Goal: Ask a question: Seek information or help from site administrators or community

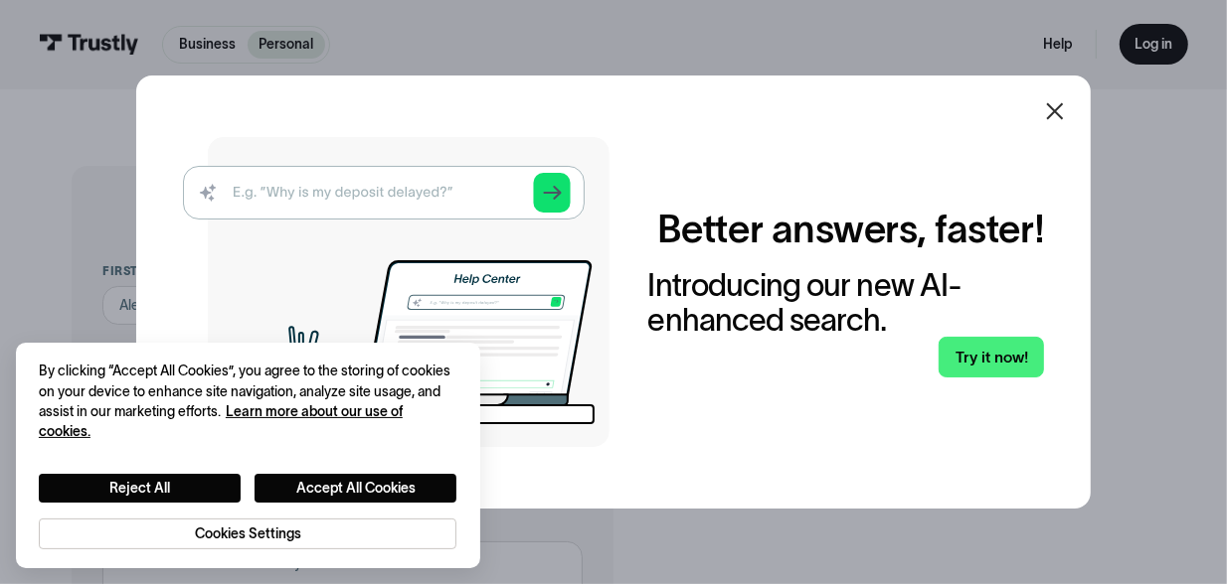
click at [1067, 108] on icon at bounding box center [1055, 111] width 24 height 24
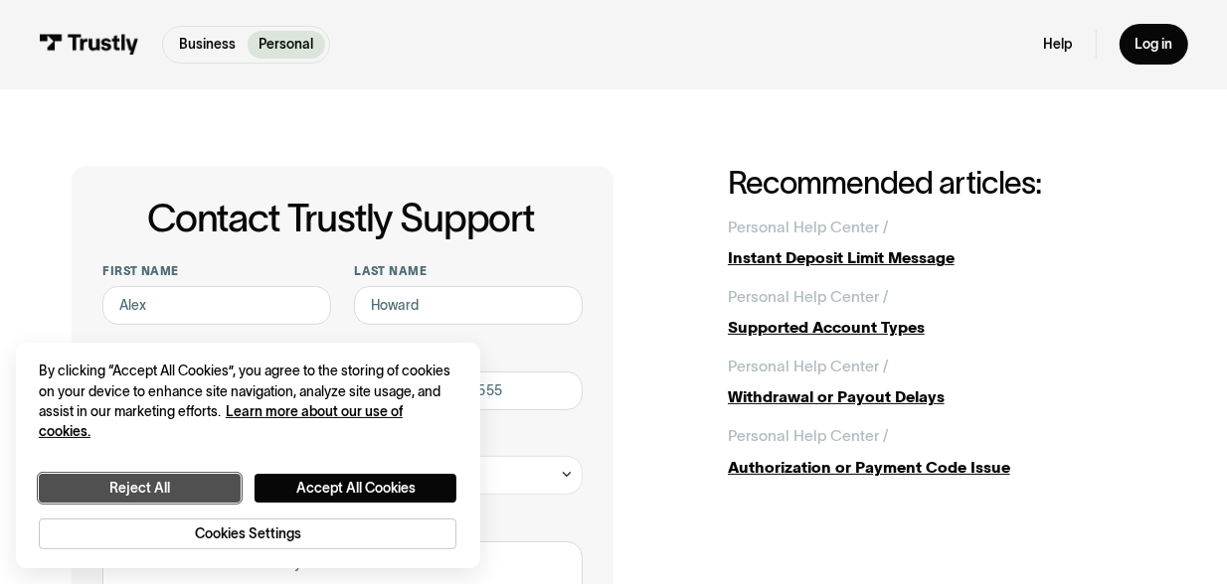
click at [180, 499] on button "Reject All" at bounding box center [140, 488] width 202 height 29
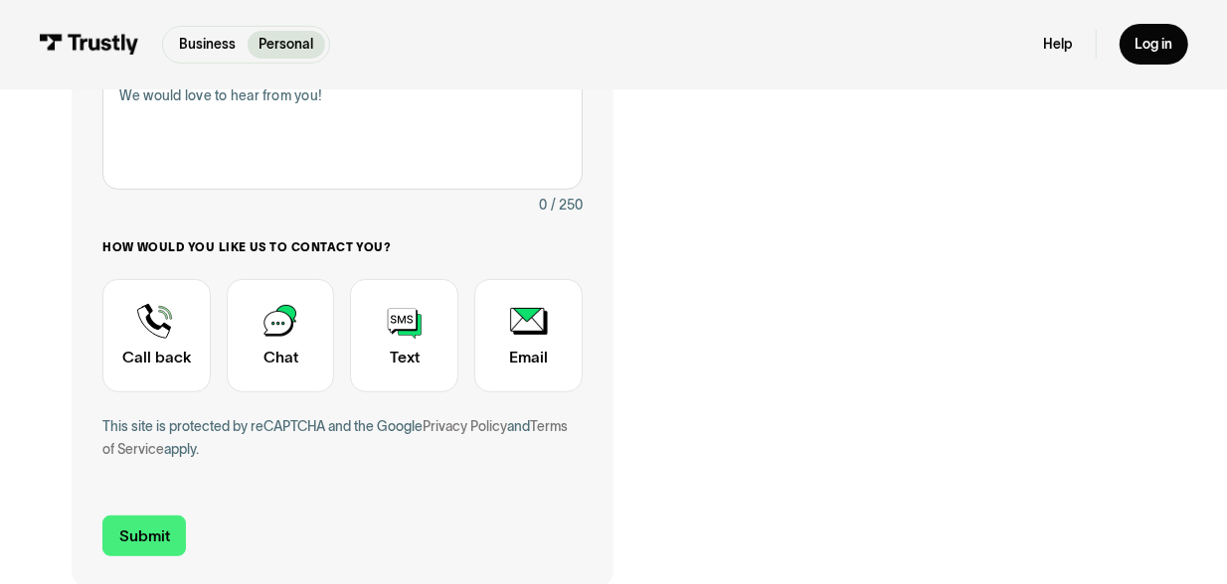
scroll to position [477, 0]
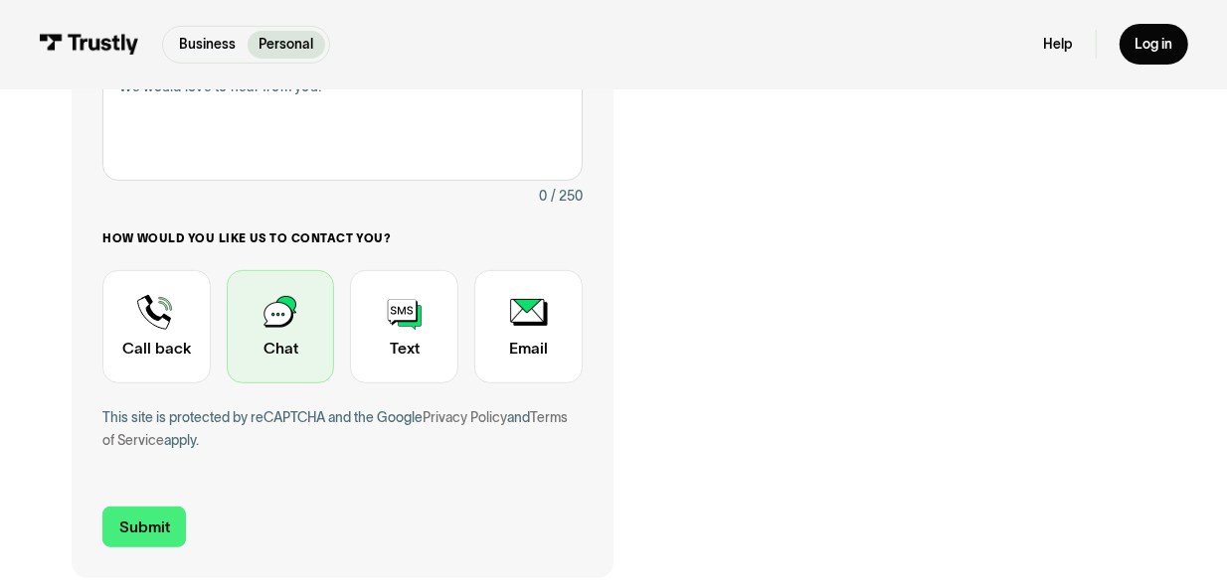
click at [304, 363] on div "Contact Trustly Support" at bounding box center [281, 326] width 108 height 113
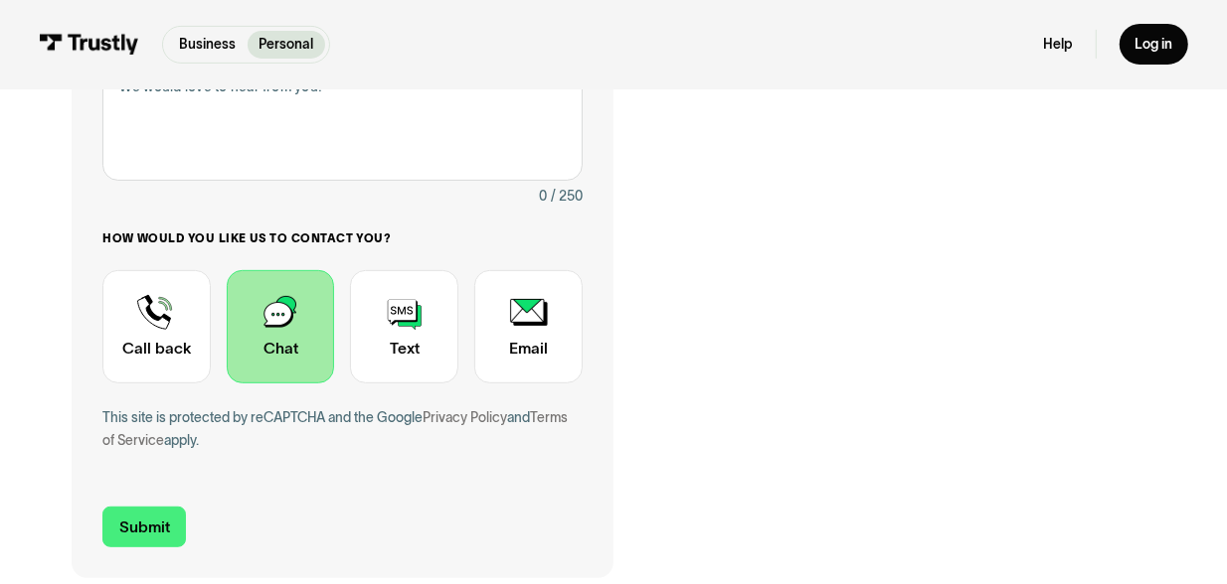
click at [274, 326] on div "Contact Trustly Support" at bounding box center [281, 326] width 108 height 113
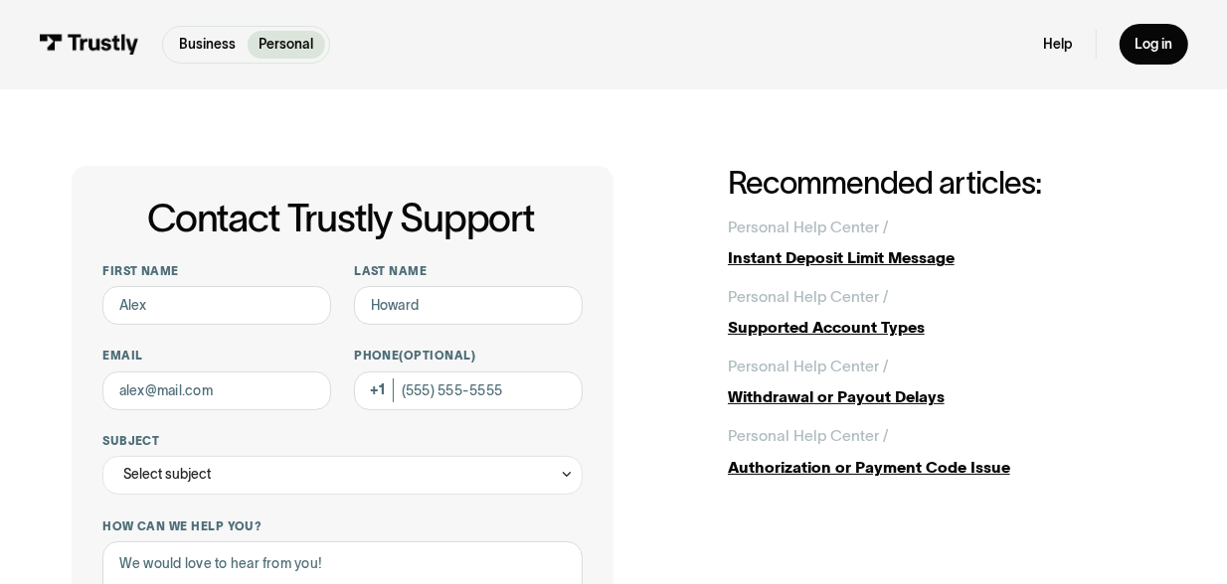
scroll to position [38, 0]
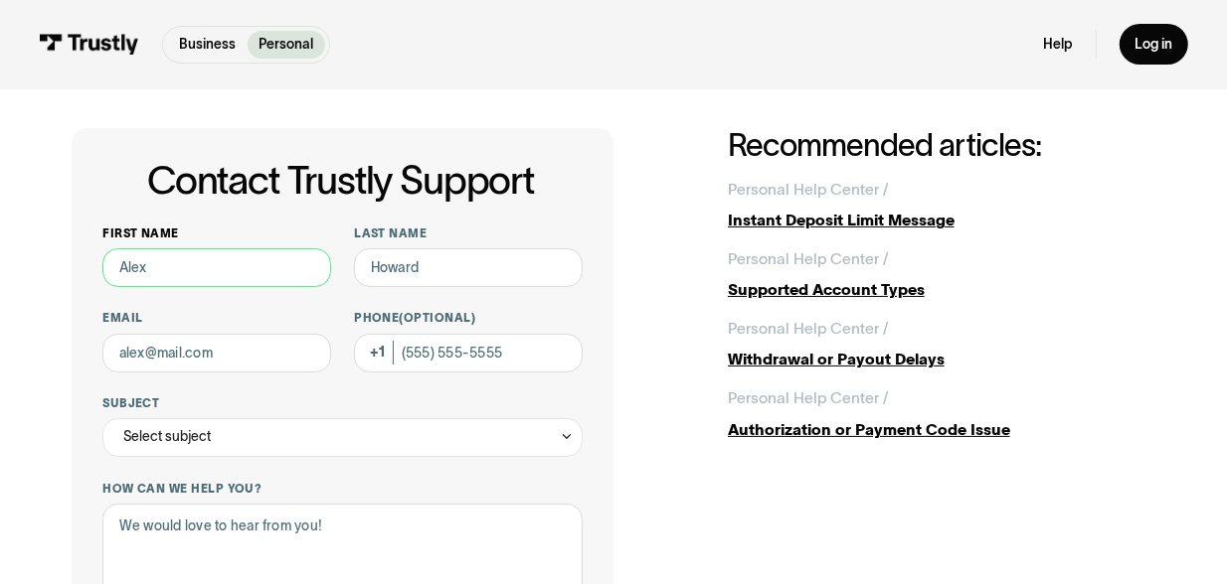
click at [189, 271] on input "First name" at bounding box center [216, 268] width 229 height 39
type input "[PERSON_NAME]"
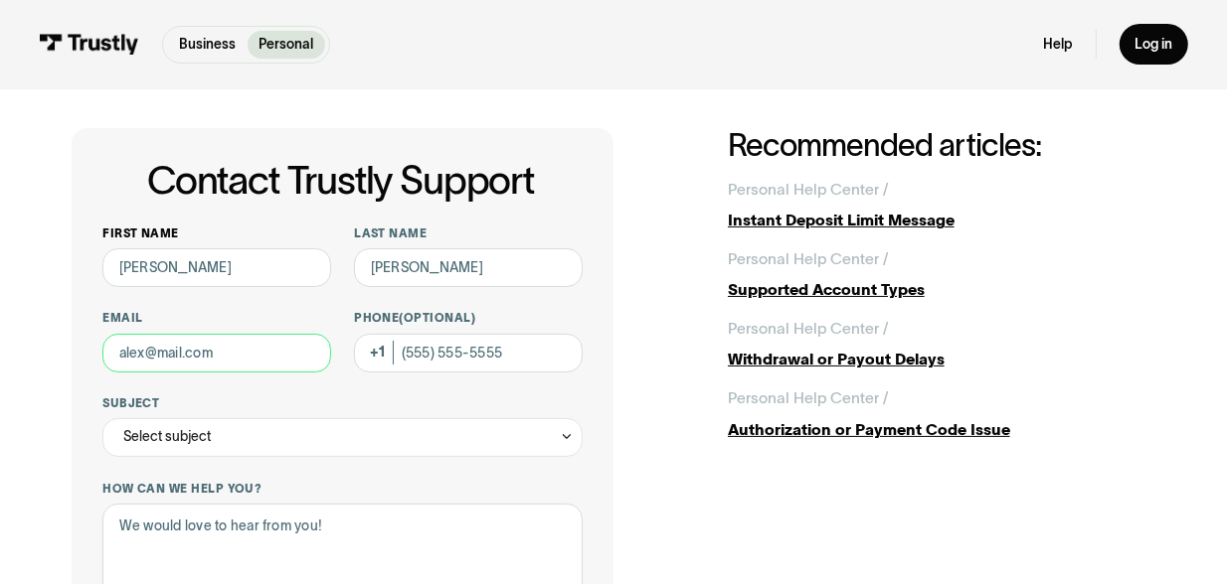
type input "[EMAIL_ADDRESS][DOMAIN_NAME]"
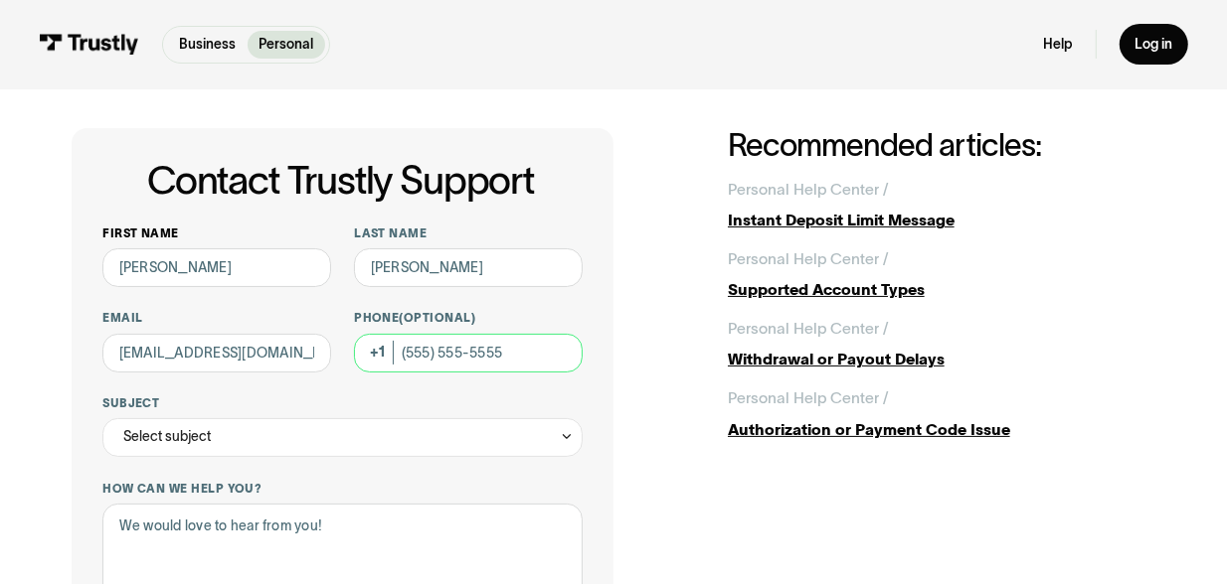
type input "[PHONE_NUMBER]"
click at [185, 443] on div "Select subject" at bounding box center [166, 436] width 87 height 23
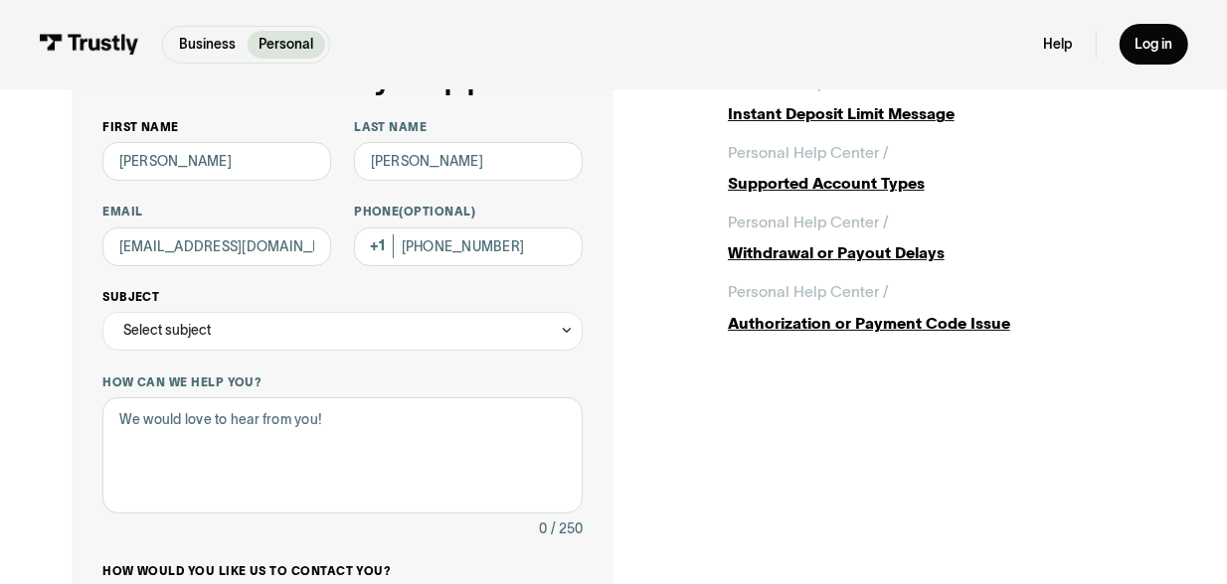
click at [540, 339] on div "Select subject" at bounding box center [342, 331] width 480 height 39
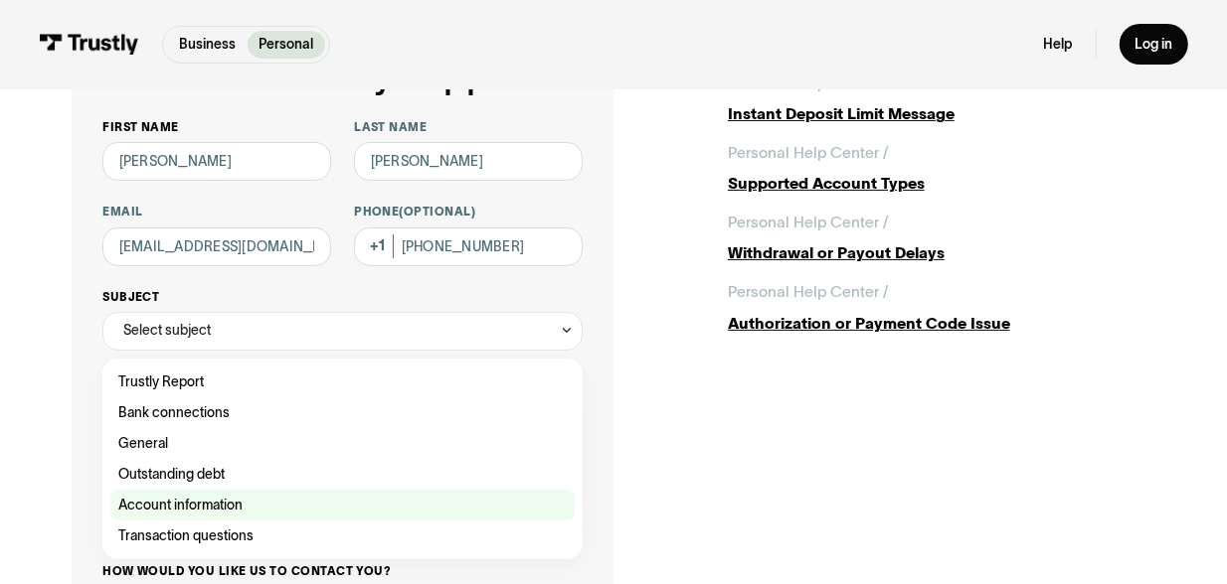
click at [244, 511] on div "Contact Trustly Support" at bounding box center [342, 505] width 464 height 31
type input "**********"
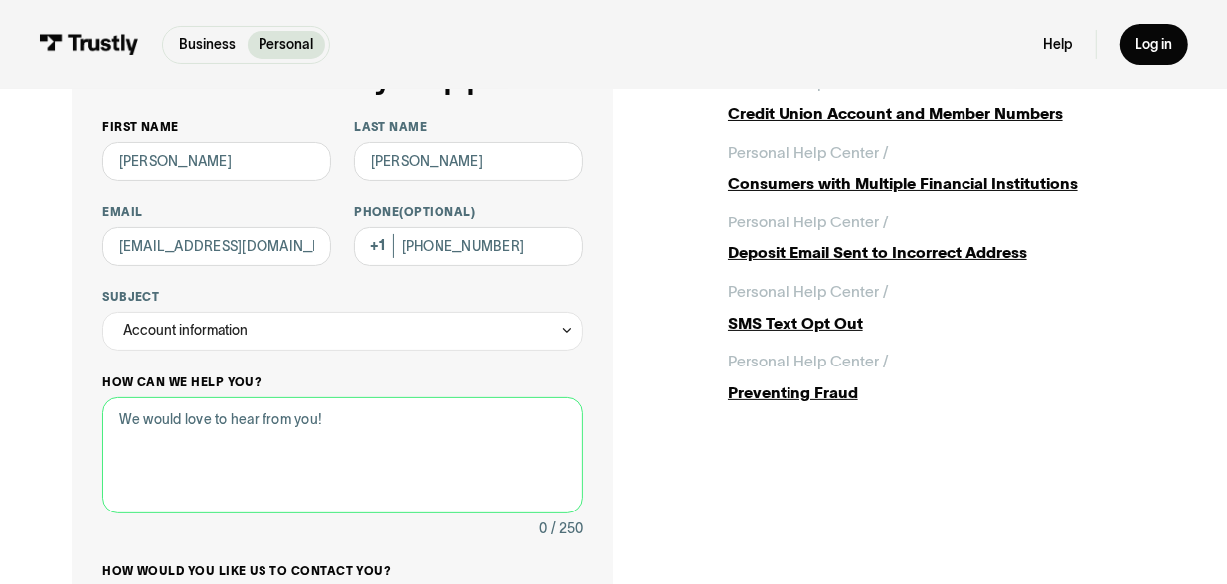
click at [252, 431] on textarea "How can we help you?" at bounding box center [342, 456] width 480 height 116
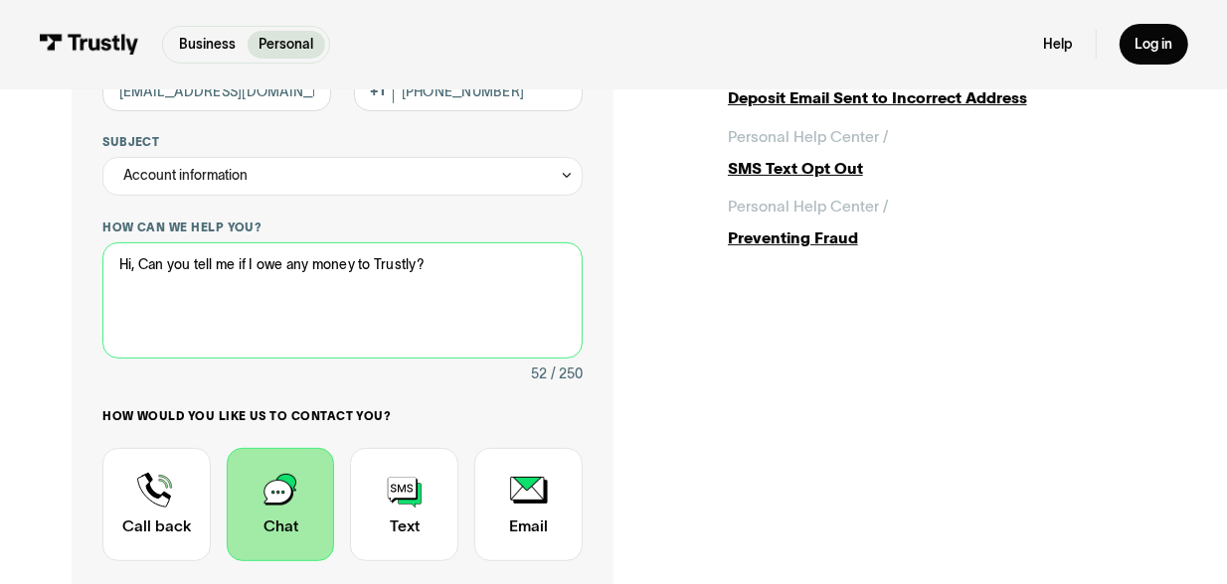
scroll to position [307, 0]
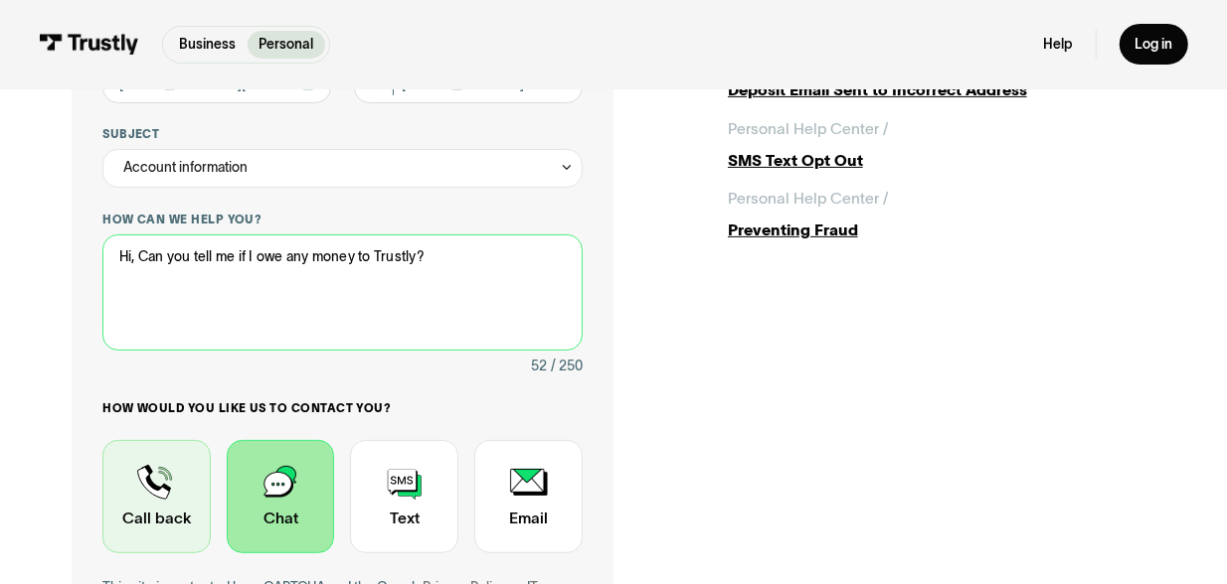
type textarea "Hi, Can you tell me if I owe any money to Trustly?"
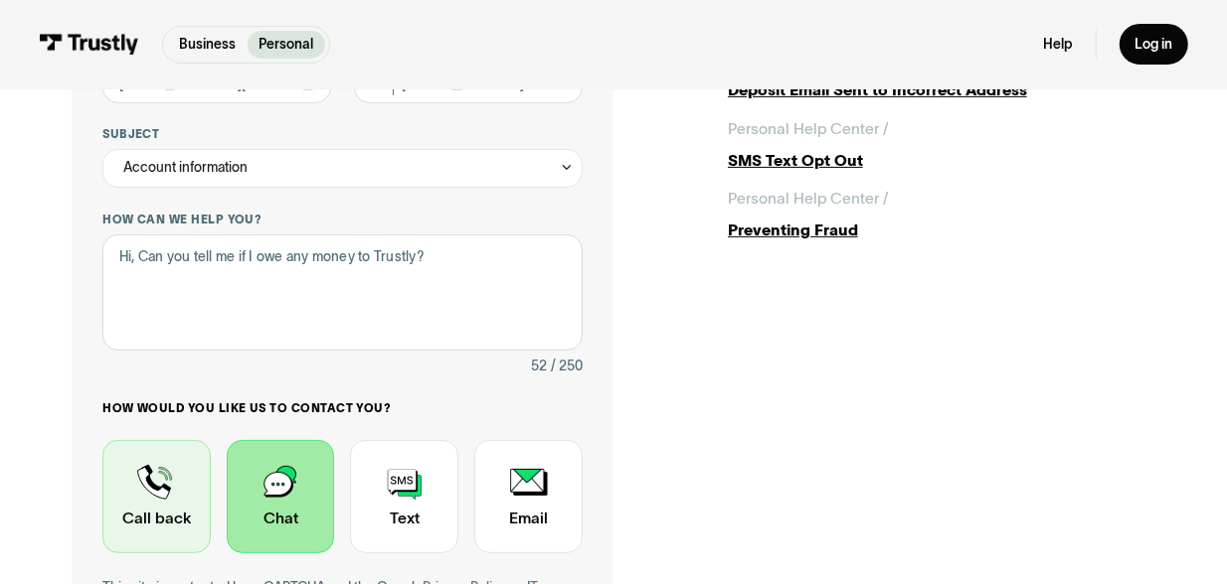
click at [134, 497] on div "Contact Trustly Support" at bounding box center [156, 496] width 108 height 113
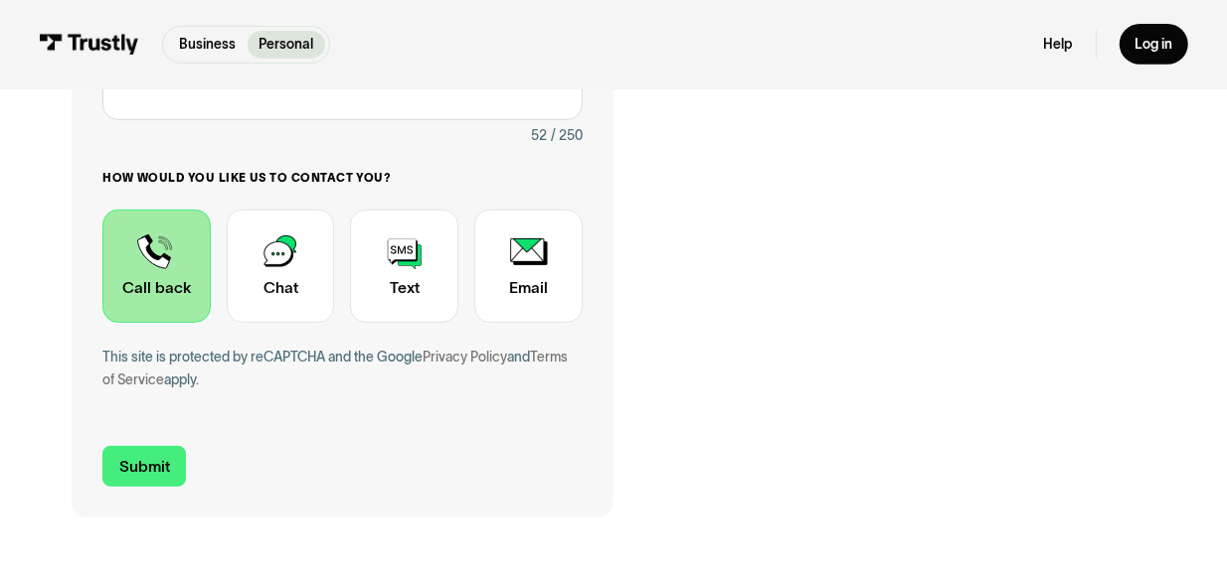
scroll to position [553, 0]
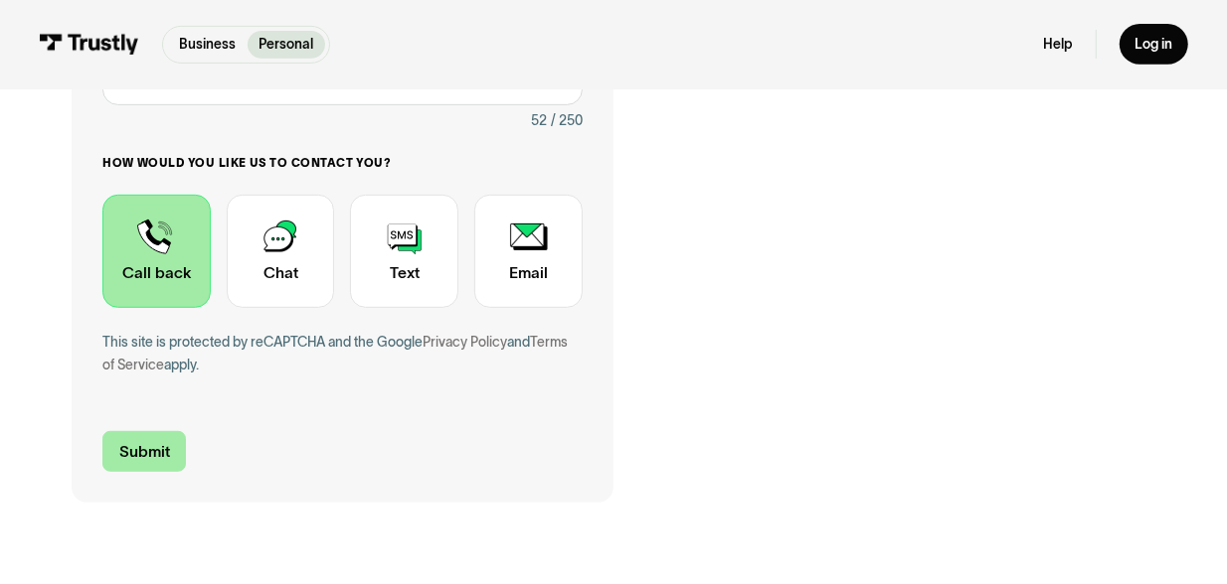
click at [124, 462] on input "Submit" at bounding box center [143, 451] width 83 height 41
type input "[PHONE_NUMBER]"
